Goal: Register for event/course

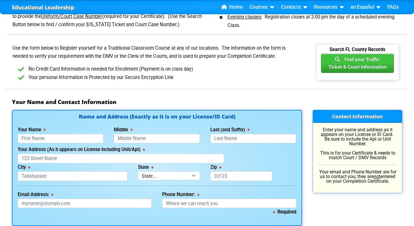
scroll to position [329, 0]
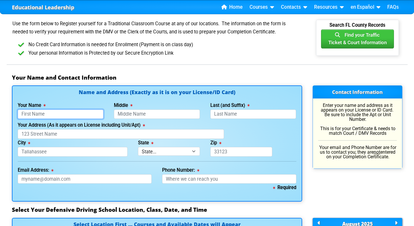
click at [79, 113] on input "Your Name" at bounding box center [61, 115] width 86 height 10
type input "Jaimel"
type input "Martinez"
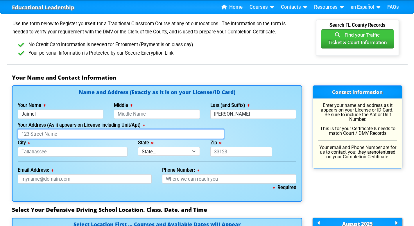
type input "10021 Salix Ln"
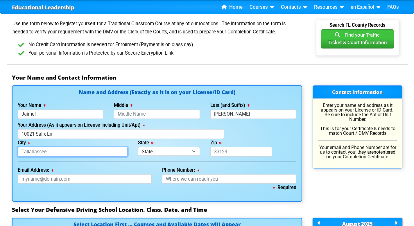
type input "Port Richey"
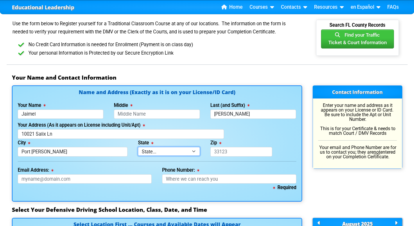
select select "{"fullName":"Florida","abbreviation":"FL","uniqueId":"1d559909-6cf0-4a4d-848e-a…"
type input "34668"
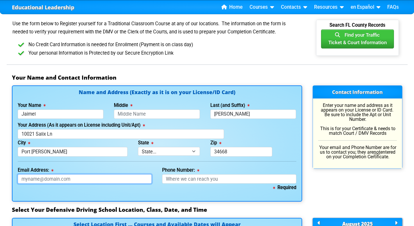
type input "jaimelmv44@gmail.com"
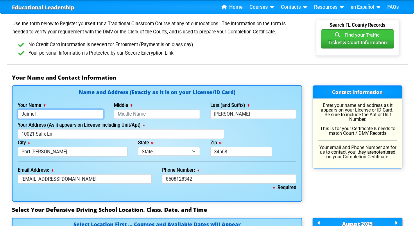
type input "850-812-8342"
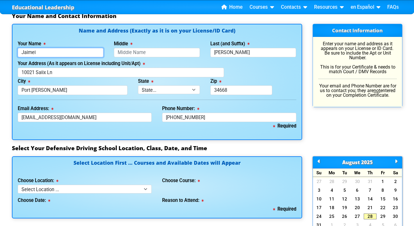
scroll to position [423, 0]
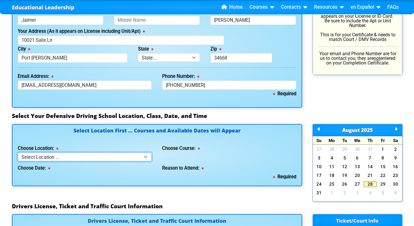
click at [100, 153] on select "Select Location ... Tampa Orlando Kissimmee Tampa - en español Kissimmee - en e…" at bounding box center [85, 157] width 134 height 8
select select "2"
click at [18, 153] on select "Select Location ... Tampa Orlando Kissimmee Tampa - en español Kissimmee - en e…" at bounding box center [85, 157] width 134 height 8
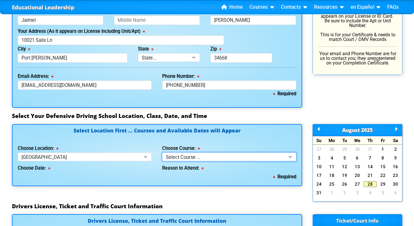
click at [200, 156] on select "Select Course ... 4 Hour BDI Class (Basic Course & TCAC) 4 Hour Under 25 Class …" at bounding box center [229, 157] width 134 height 8
select select "6"
click at [162, 153] on select "Select Course ... 4 Hour BDI Class (Basic Course & TCAC) 4 Hour Under 25 Class …" at bounding box center [229, 157] width 134 height 8
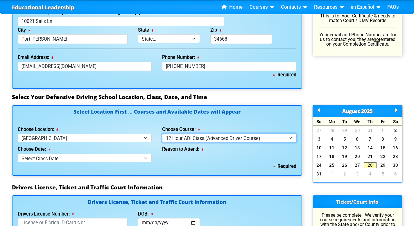
scroll to position [471, 0]
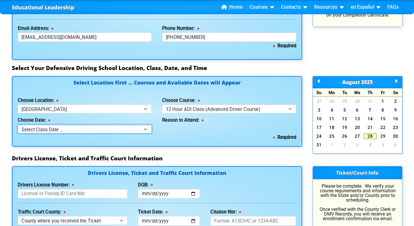
click at [75, 130] on select "Select Class Date ... Sep 6 -- (Saturday from 8:30am-8:30pm) Sep 20 -- (Saturda…" at bounding box center [85, 129] width 134 height 8
select select "09/06/2025, 7"
click at [18, 125] on select "Select Class Date ... Sep 6 -- (Saturday from 8:30am-8:30pm) Sep 20 -- (Saturda…" at bounding box center [85, 129] width 134 height 8
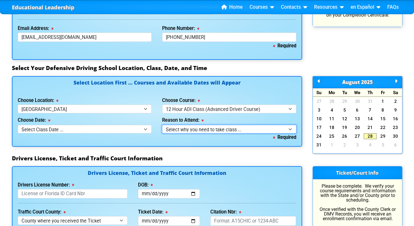
click at [187, 126] on select "Select why you need to take class ... Court Ordered by a Judge - 12 Hour Advanc…" at bounding box center [229, 129] width 134 height 8
select select "12 Hour ADI - Court Ordered"
click at [162, 125] on select "Select why you need to take class ... Court Ordered by a Judge - 12 Hour Advanc…" at bounding box center [229, 129] width 134 height 8
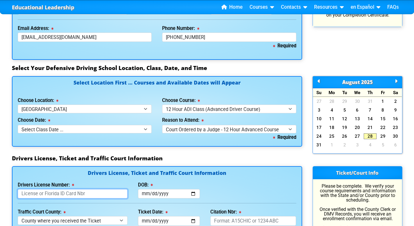
click at [70, 190] on input "Drivers License Number:" at bounding box center [73, 194] width 110 height 10
click at [59, 194] on input "Drivers License Number:" at bounding box center [73, 194] width 110 height 10
type input "M635424013630"
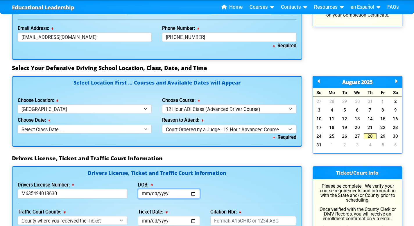
click at [193, 192] on input "DOB:" at bounding box center [169, 194] width 62 height 10
click at [222, 189] on div "Drivers License Number: M635424013630 DOB: This field is required." at bounding box center [156, 190] width 289 height 18
click at [192, 193] on input "DOB:" at bounding box center [169, 194] width 62 height 10
type input "2001-10-03"
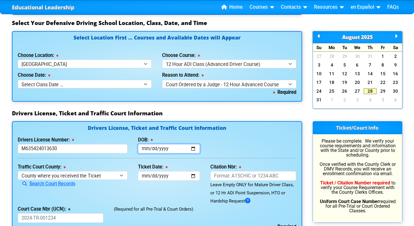
scroll to position [517, 0]
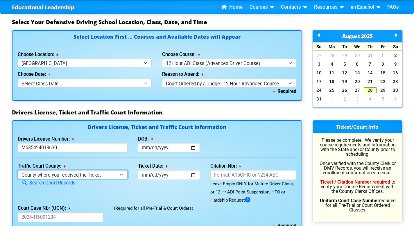
click at [105, 176] on select "County where you received the Ticket Out of State Out of State - Georgia Out of…" at bounding box center [73, 174] width 110 height 8
select select "{"countyName":"Pasco","state":"FL","uniqueId":"a8f1f354-fabe-46ac-a8c4-78e8c4c6…"
click at [18, 170] on select "County where you received the Ticket Out of State Out of State - Georgia Out of…" at bounding box center [73, 174] width 110 height 8
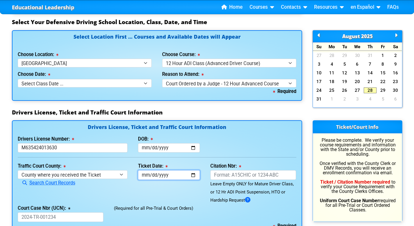
click at [193, 176] on input "Ticket Date:" at bounding box center [169, 175] width 62 height 10
type input "2025-06-24"
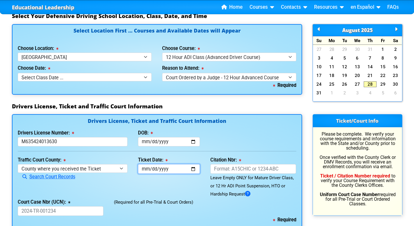
scroll to position [524, 0]
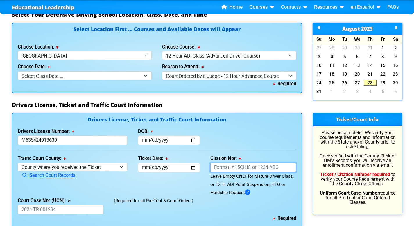
click at [225, 169] on input "Citation Nbr:" at bounding box center [253, 168] width 86 height 10
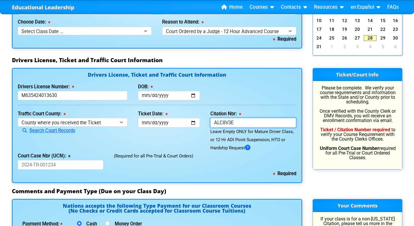
scroll to position [569, 0]
type input "ALC8V3E"
click at [69, 164] on input "Court Case Nbr (UCN):" at bounding box center [61, 165] width 86 height 10
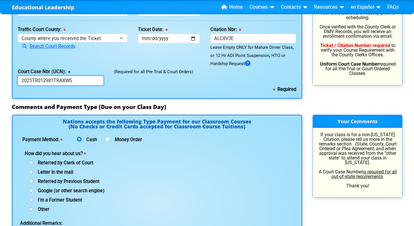
scroll to position [654, 0]
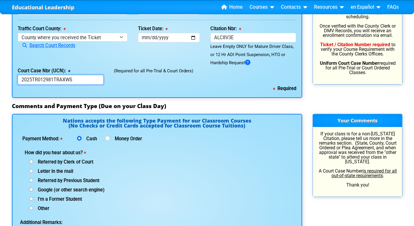
type input "2025TR012981TRAXWS"
click at [79, 138] on input "Cash" at bounding box center [79, 138] width 5 height 5
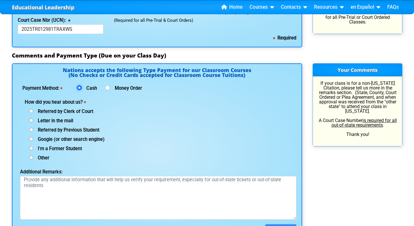
scroll to position [714, 0]
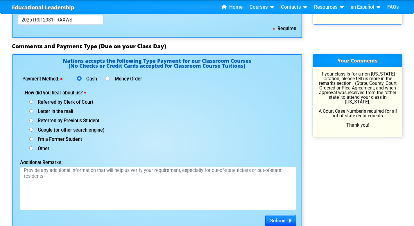
click at [29, 129] on label "Google (or other search engine)" at bounding box center [65, 130] width 80 height 5
click at [29, 129] on input "Google (or other search engine)" at bounding box center [31, 130] width 4 height 4
radio input "true"
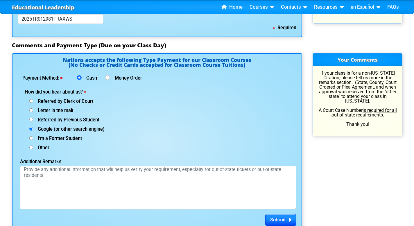
scroll to position [715, 0]
click at [283, 216] on span "Submit" at bounding box center [278, 219] width 16 height 6
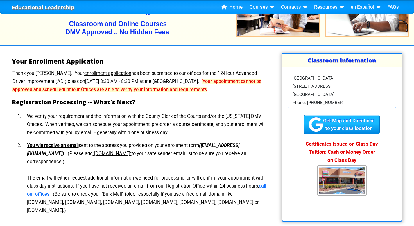
scroll to position [62, 0]
